Goal: Task Accomplishment & Management: Use online tool/utility

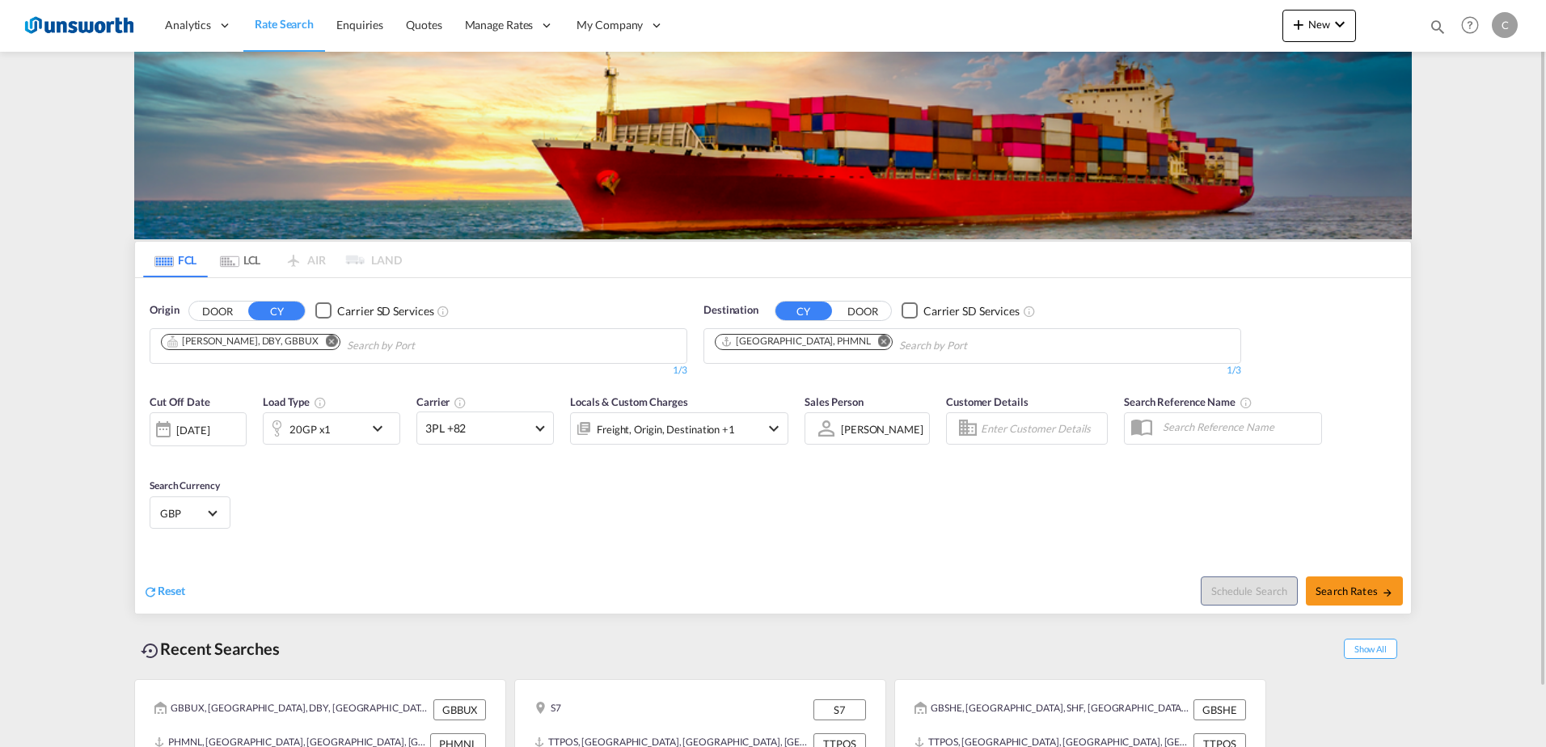
click at [326, 340] on md-icon "Remove" at bounding box center [332, 341] width 12 height 12
click at [297, 348] on input "Chips input." at bounding box center [238, 346] width 154 height 26
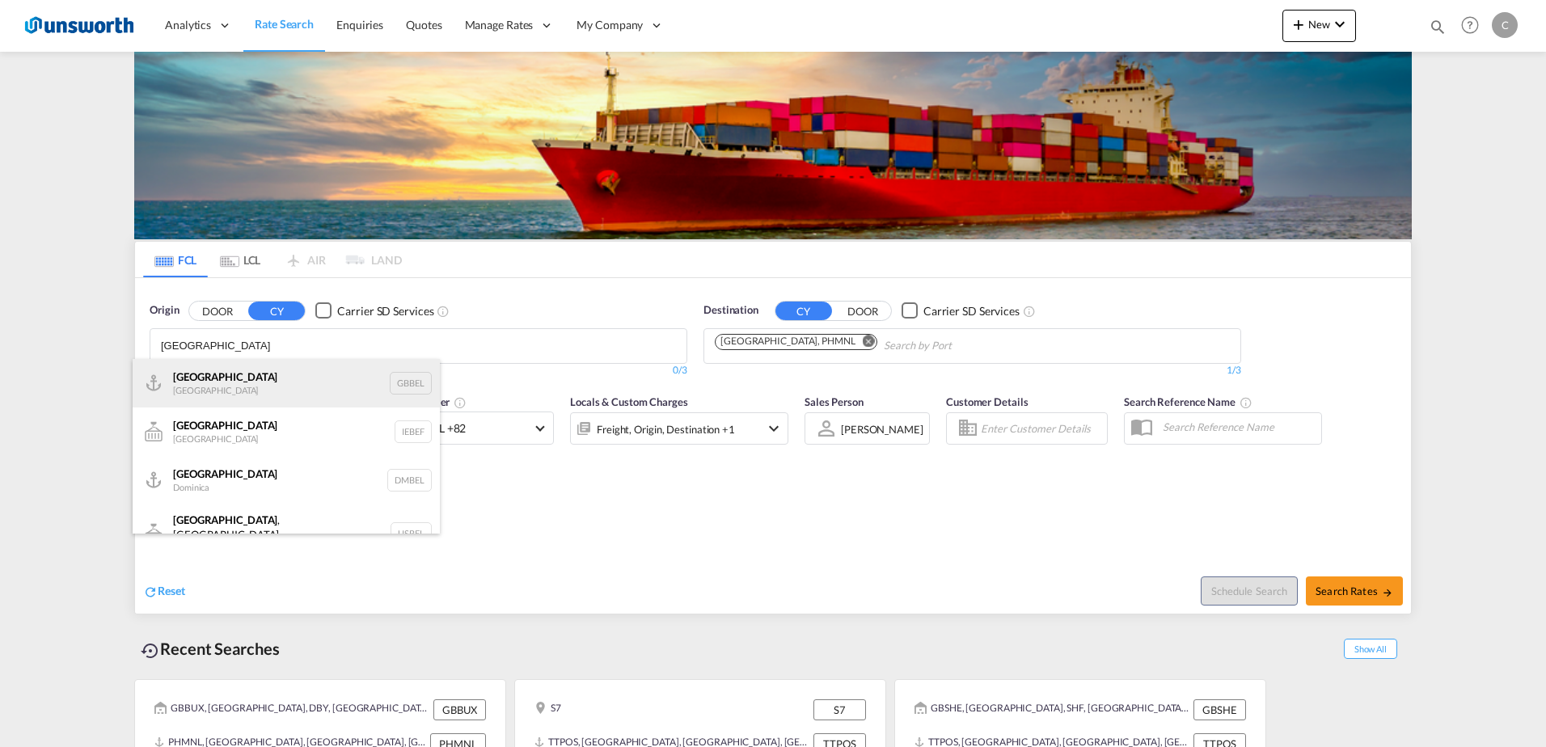
type input "[GEOGRAPHIC_DATA]"
click at [274, 369] on div "[GEOGRAPHIC_DATA] [GEOGRAPHIC_DATA] GBBEL" at bounding box center [286, 383] width 307 height 49
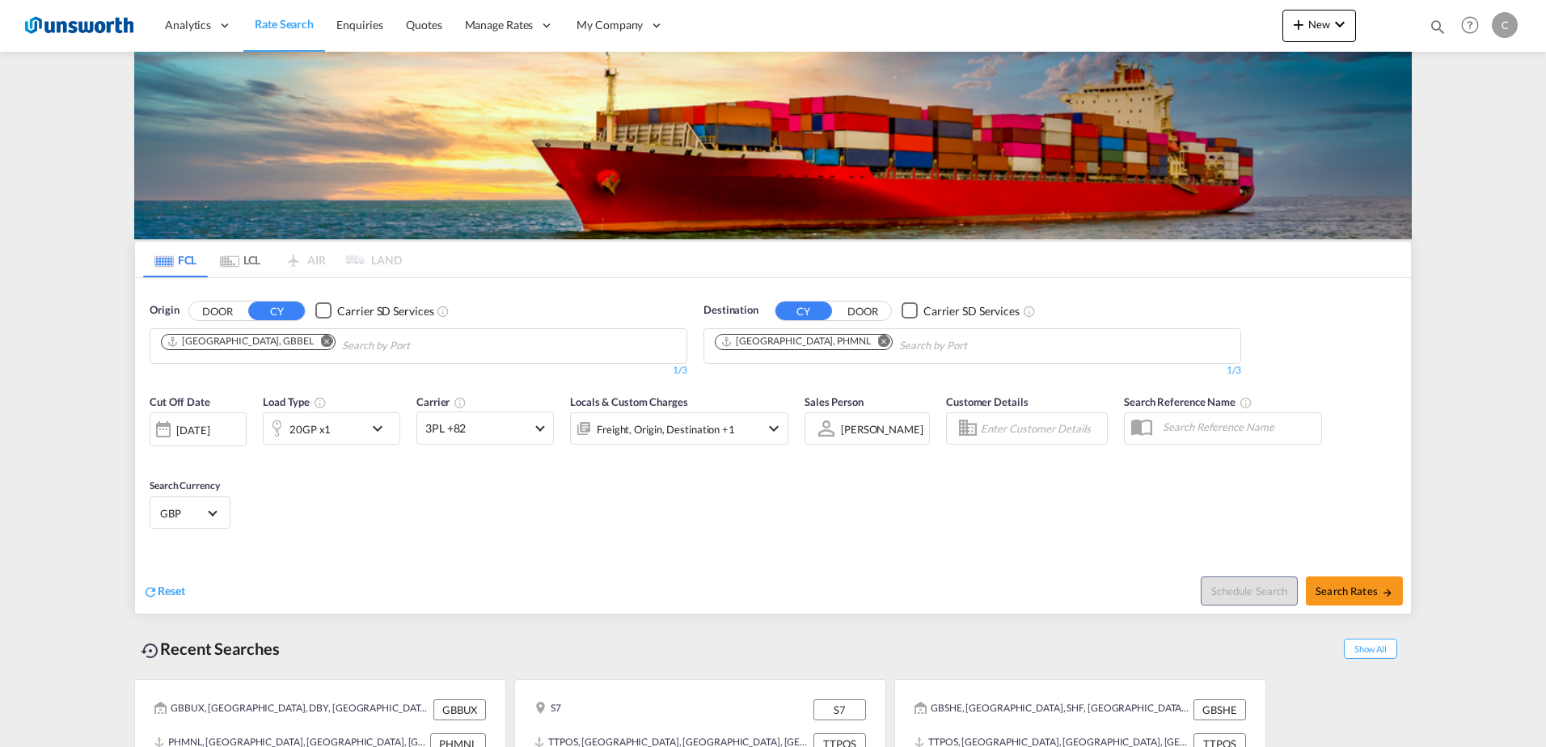
click at [878, 340] on md-icon "Remove" at bounding box center [884, 341] width 12 height 12
click at [818, 342] on body "Analytics Reports Dashboard Rate Search Enquiries Quotes" at bounding box center [773, 373] width 1546 height 747
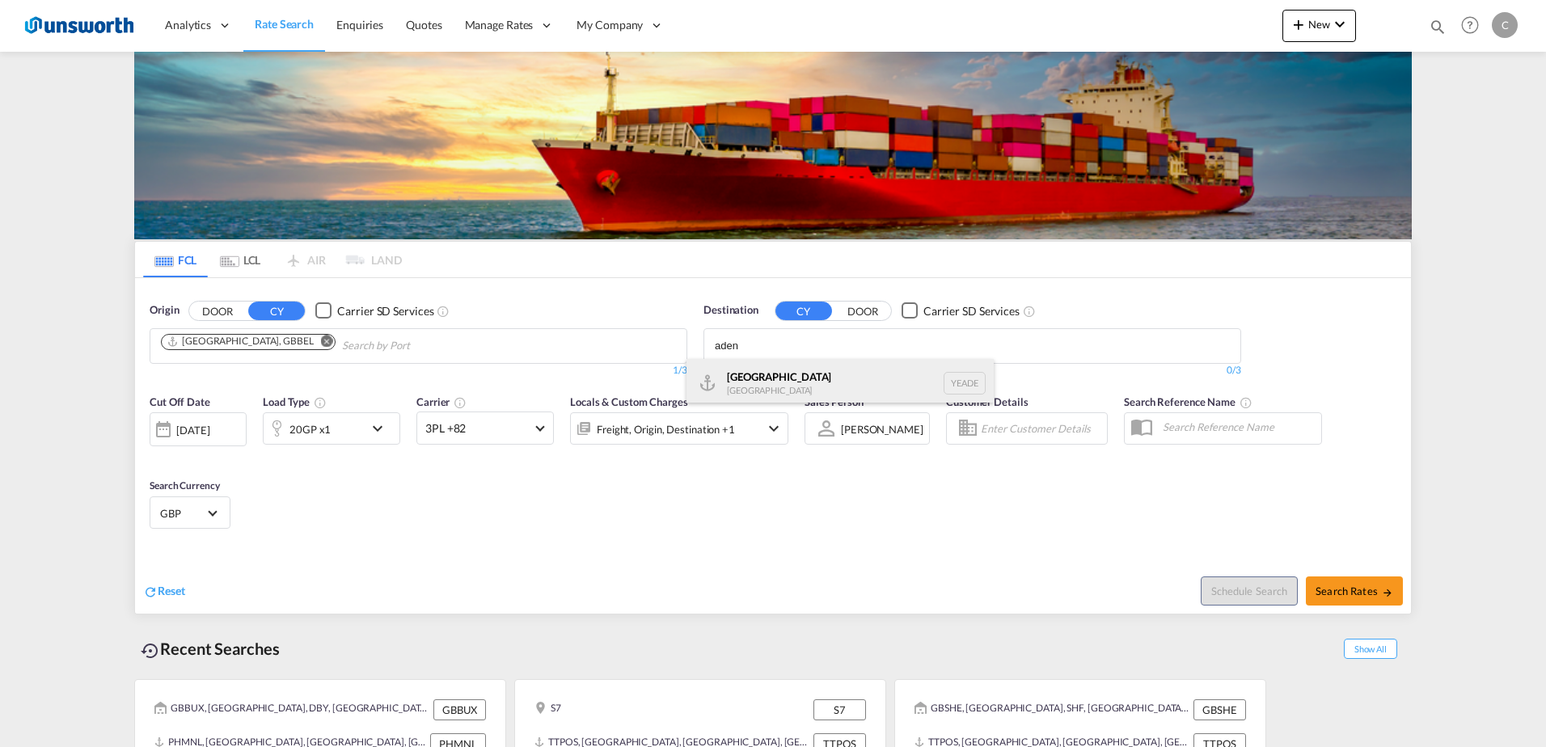
type input "aden"
click at [791, 365] on div "Aden [GEOGRAPHIC_DATA] [GEOGRAPHIC_DATA]" at bounding box center [839, 383] width 307 height 49
click at [538, 427] on span at bounding box center [539, 426] width 9 height 9
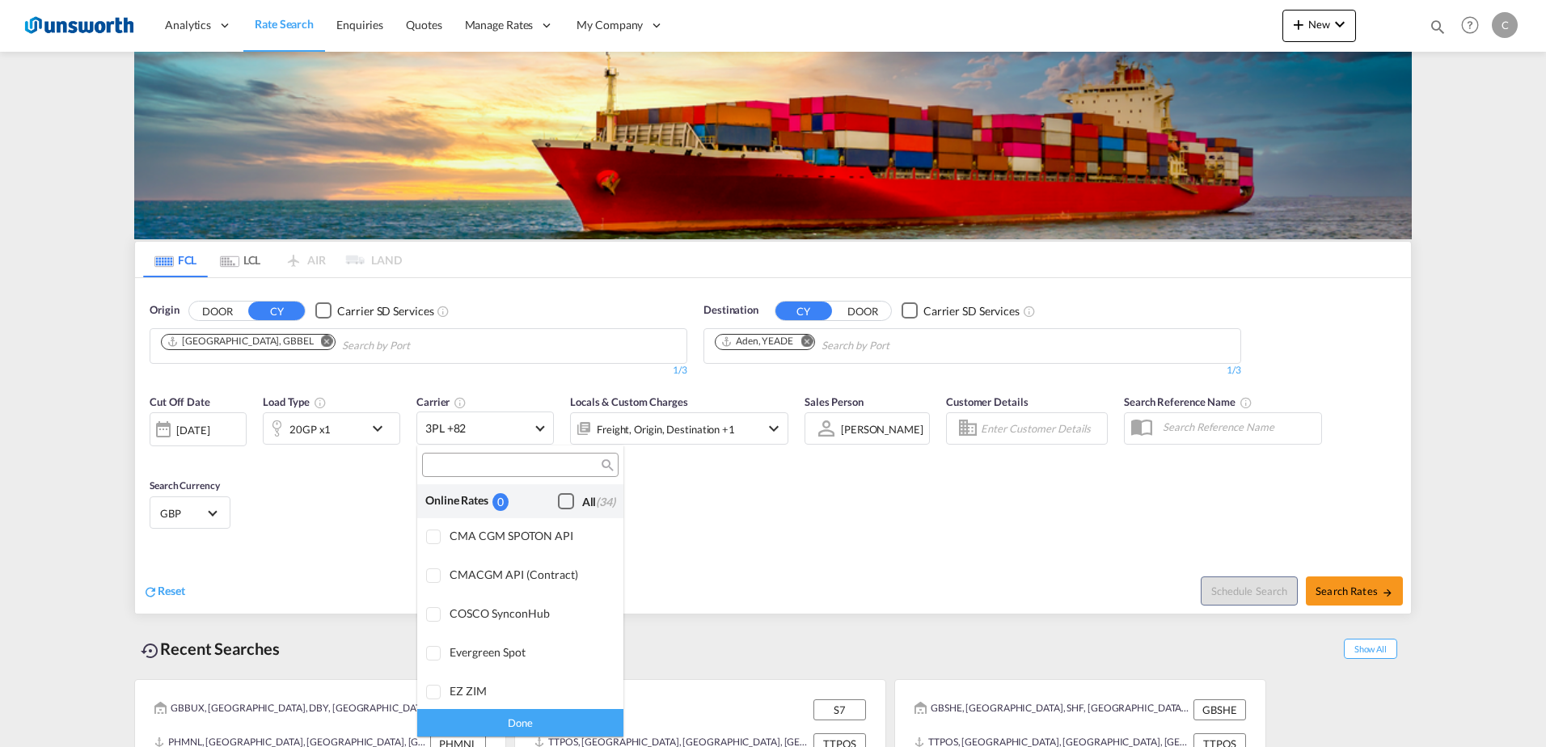
click at [558, 499] on div "Checkbox No Ink" at bounding box center [566, 501] width 16 height 16
click at [538, 715] on div "Done" at bounding box center [520, 722] width 206 height 28
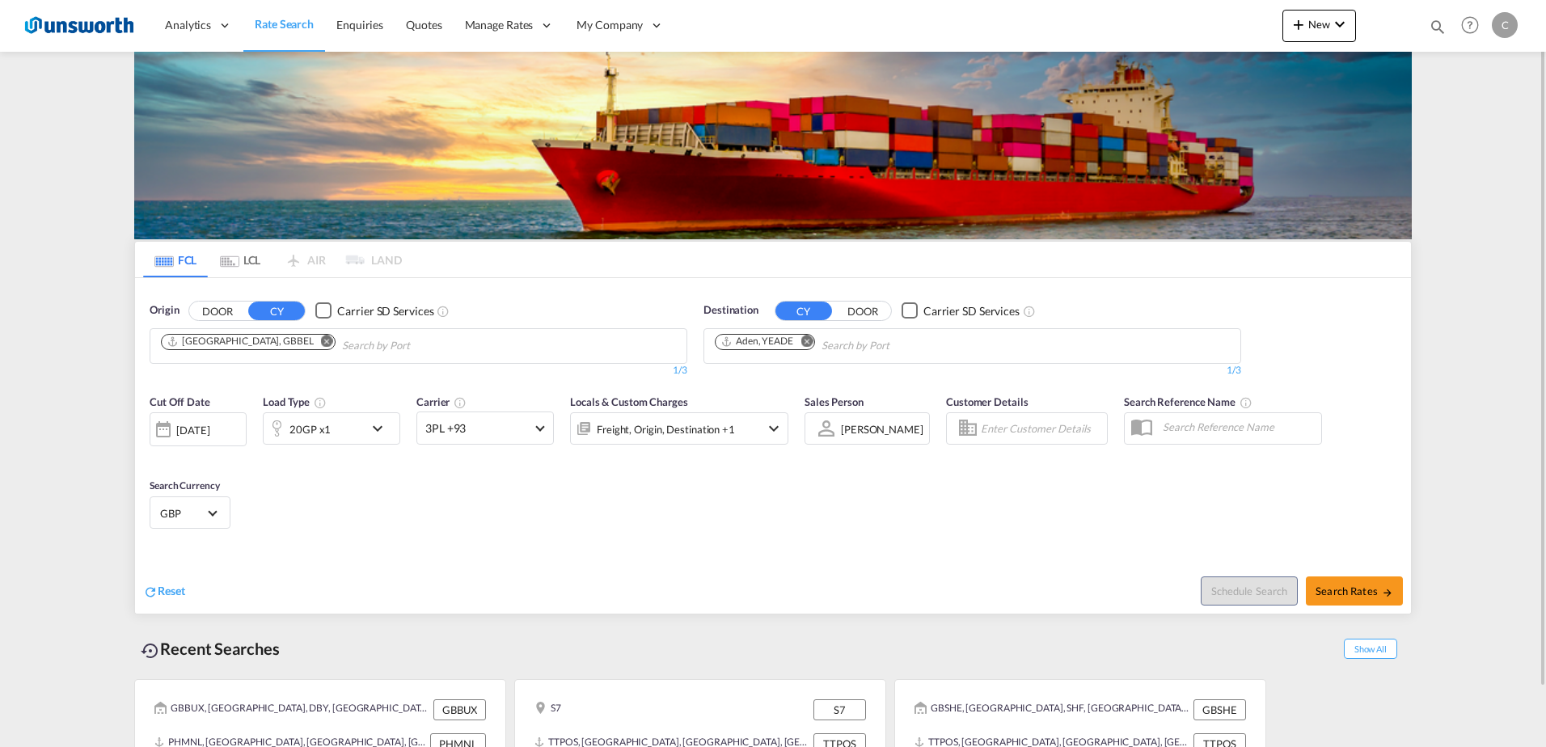
click at [770, 425] on md-icon "icon-chevron-down" at bounding box center [773, 428] width 19 height 19
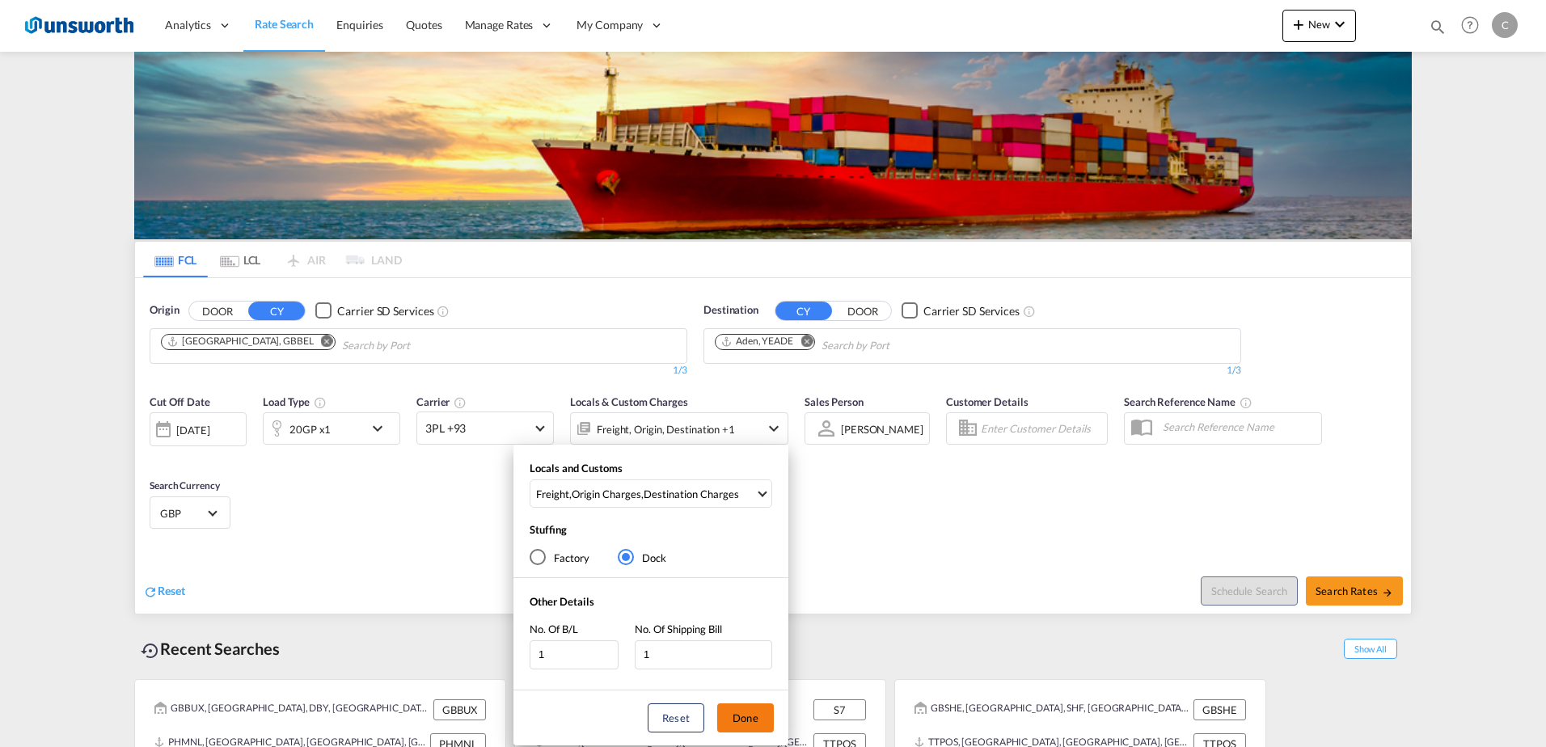
click at [741, 720] on button "Done" at bounding box center [745, 717] width 57 height 29
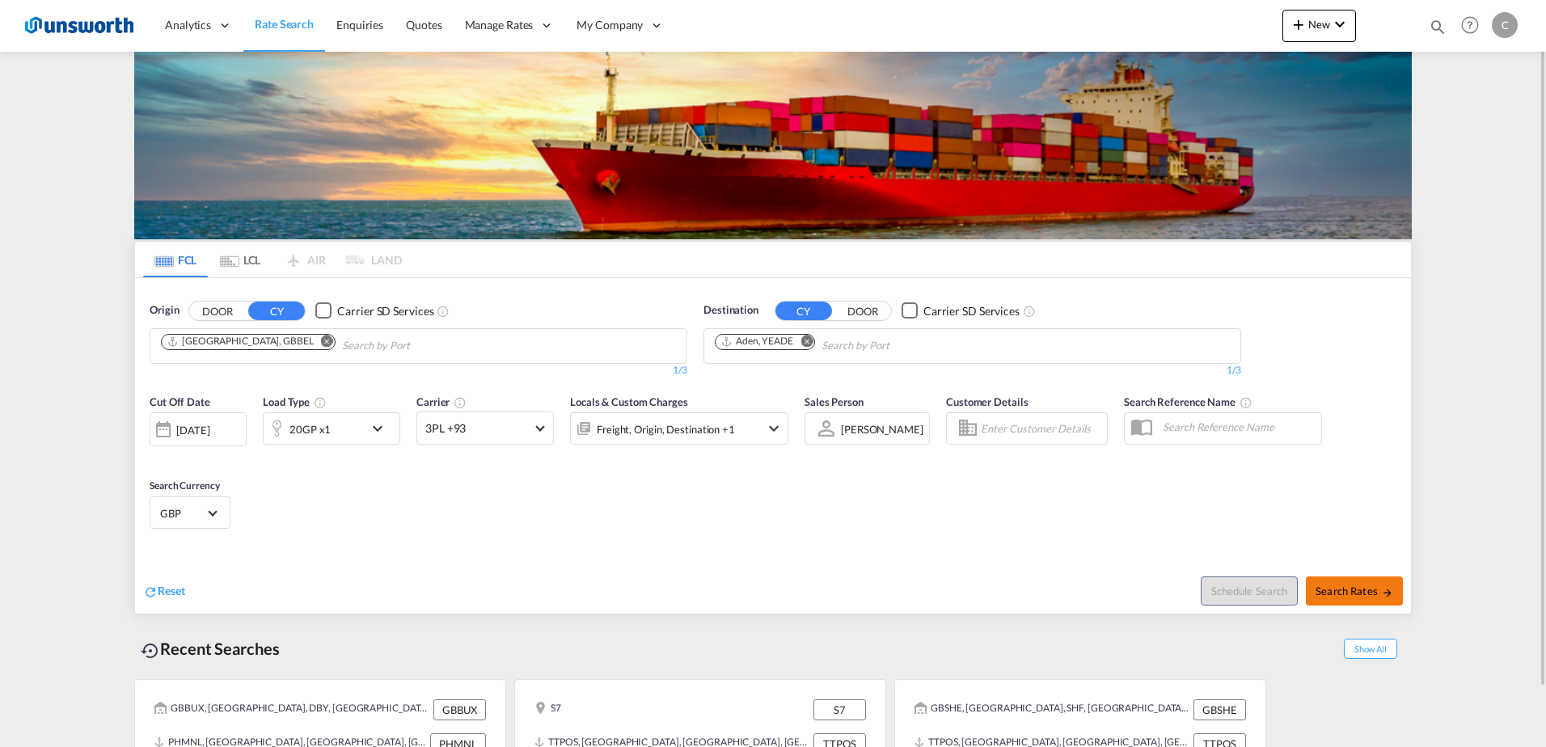
click at [1361, 602] on button "Search Rates" at bounding box center [1354, 590] width 97 height 29
type input "GBBEL to YEADE / [DATE]"
